Goal: Task Accomplishment & Management: Use online tool/utility

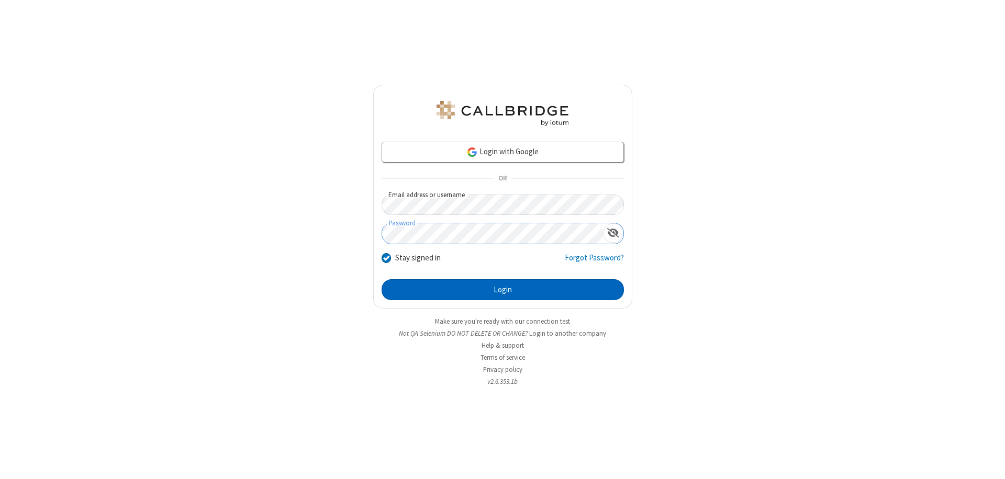
click at [502, 290] on button "Login" at bounding box center [503, 289] width 242 height 21
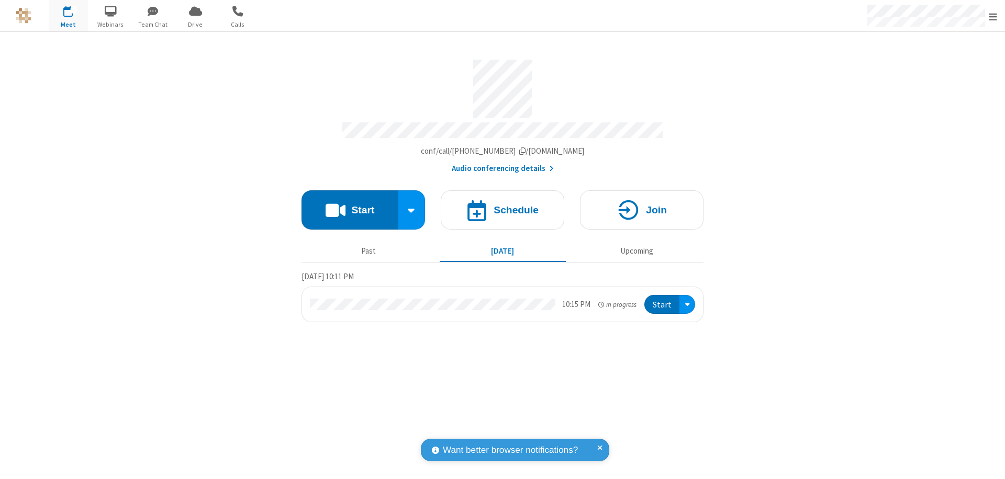
click at [350, 205] on button "Start" at bounding box center [349, 210] width 97 height 39
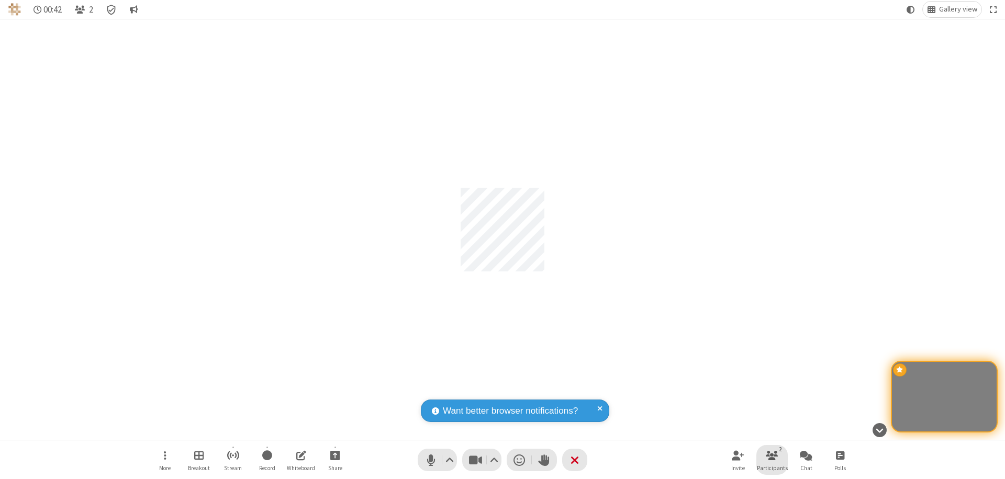
click at [772, 468] on span "Participants" at bounding box center [772, 468] width 31 height 6
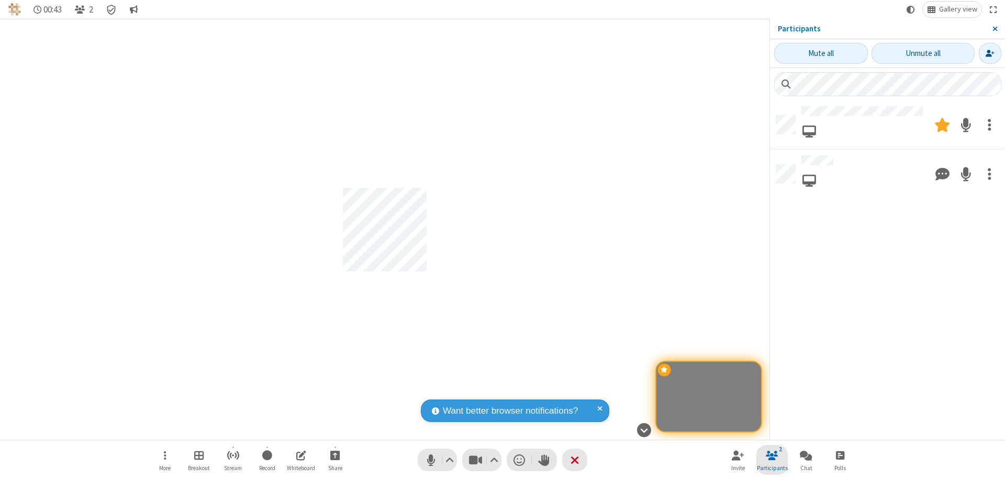
click at [994, 29] on span "Close sidebar" at bounding box center [994, 29] width 5 height 8
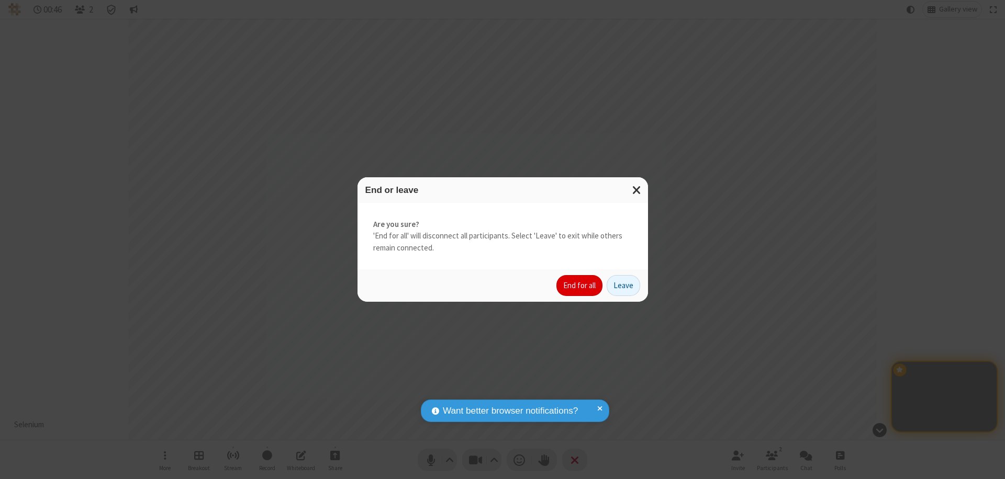
click at [580, 286] on button "End for all" at bounding box center [579, 285] width 46 height 21
